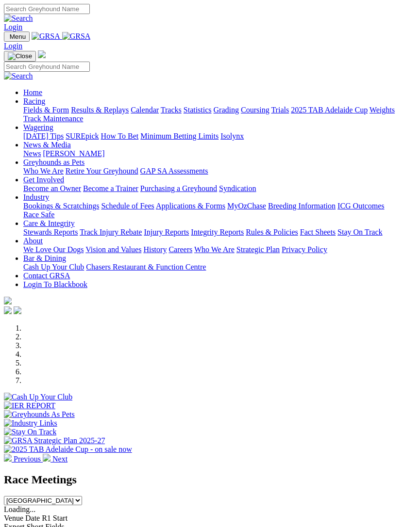
click at [4, 32] on nav "Menu Login Home Racing Fields & Form Results & Replays Calendar Tracks Statisti…" at bounding box center [202, 174] width 397 height 285
click at [8, 39] on img "Toggle navigation" at bounding box center [8, 39] width 0 height 0
click at [53, 228] on link "Care & Integrity" at bounding box center [48, 223] width 51 height 8
click at [72, 236] on link "Stewards Reports" at bounding box center [50, 232] width 54 height 8
click at [17, 33] on span "Menu" at bounding box center [18, 36] width 16 height 7
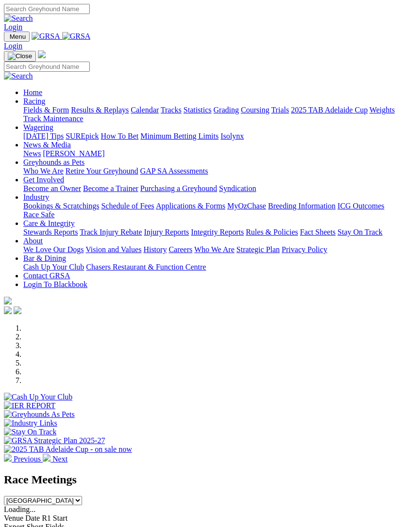
click at [55, 228] on link "Care & Integrity" at bounding box center [48, 223] width 51 height 8
click at [191, 236] on link "Integrity Reports" at bounding box center [217, 232] width 53 height 8
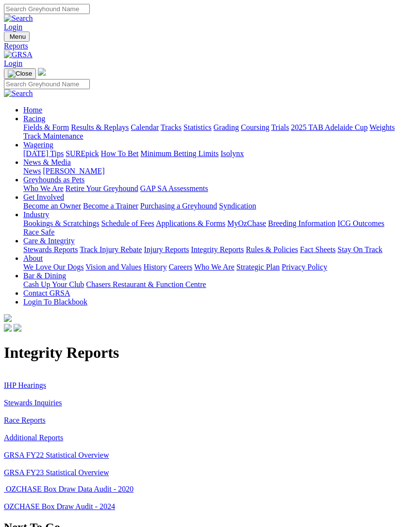
click at [19, 399] on link "Stewards Inquiries" at bounding box center [33, 403] width 58 height 8
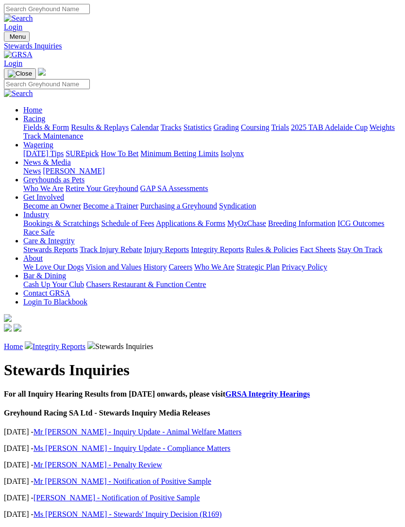
click at [60, 494] on link "[PERSON_NAME] - Notification of Positive Sample" at bounding box center [116, 498] width 166 height 8
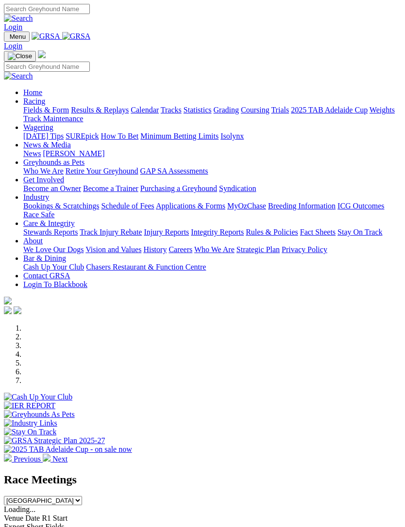
click at [78, 62] on input "Search" at bounding box center [47, 67] width 86 height 10
type input "Princess cordite"
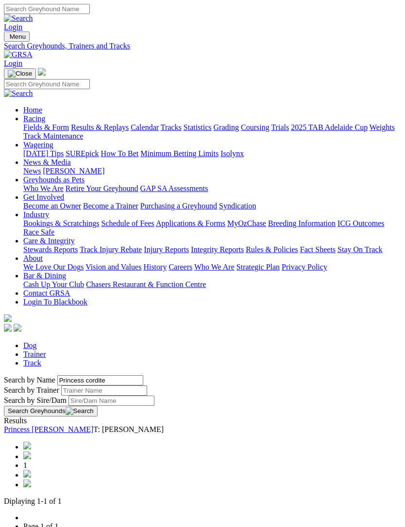
click at [52, 426] on link "Princess Cordite" at bounding box center [48, 430] width 89 height 8
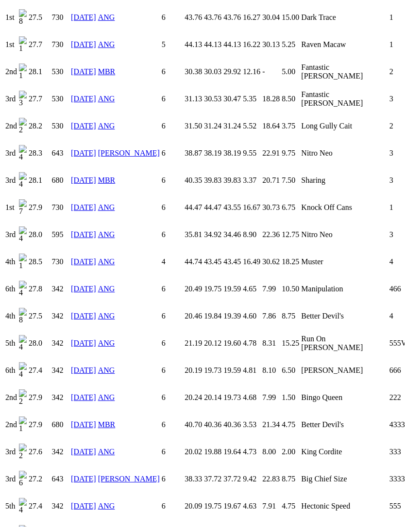
scroll to position [2020, 0]
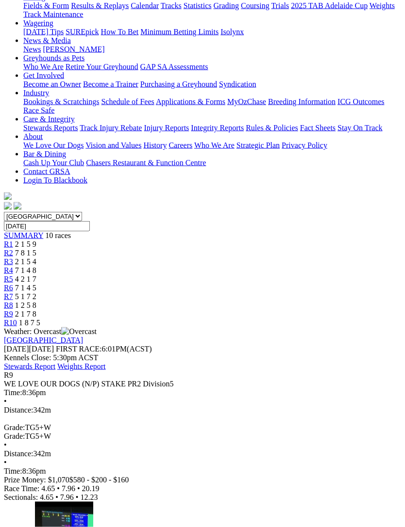
scroll to position [123, 0]
